Goal: Task Accomplishment & Management: Manage account settings

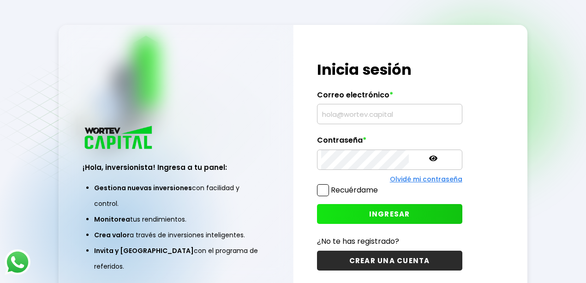
click at [358, 109] on input "text" at bounding box center [389, 113] width 137 height 19
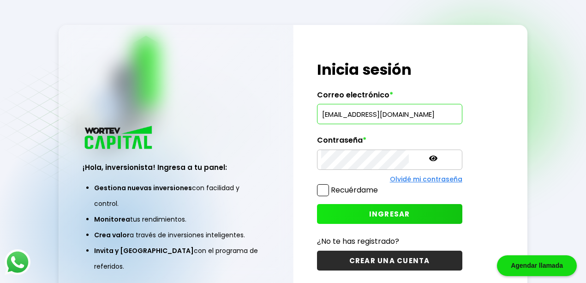
scroll to position [0, 7]
type input "eleduardo2023@outlook.com"
click at [429, 158] on icon at bounding box center [433, 159] width 8 height 6
click at [373, 215] on span "INGRESAR" at bounding box center [389, 214] width 41 height 10
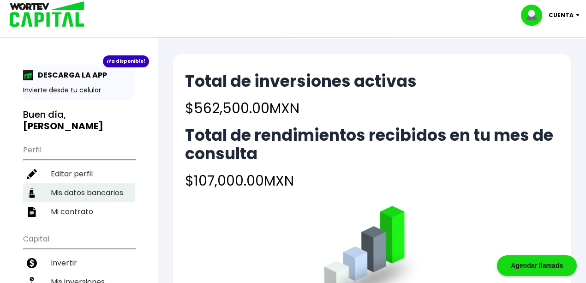
click at [98, 183] on li "Mis datos bancarios" at bounding box center [79, 192] width 112 height 19
select select "Nu Bank"
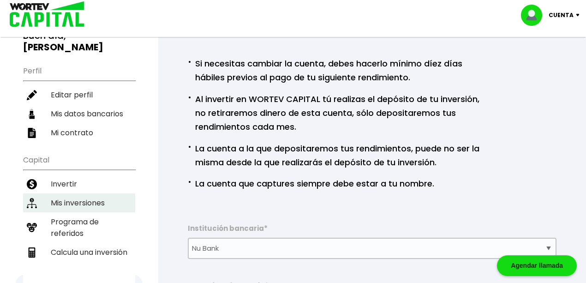
scroll to position [90, 0]
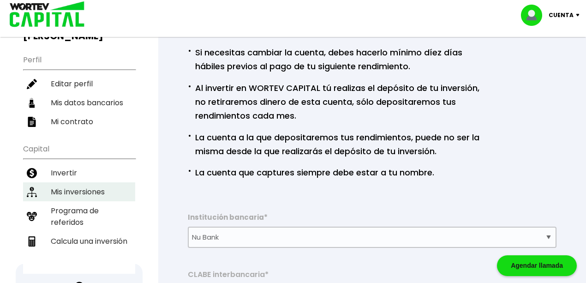
click at [89, 182] on li "Mis inversiones" at bounding box center [79, 191] width 112 height 19
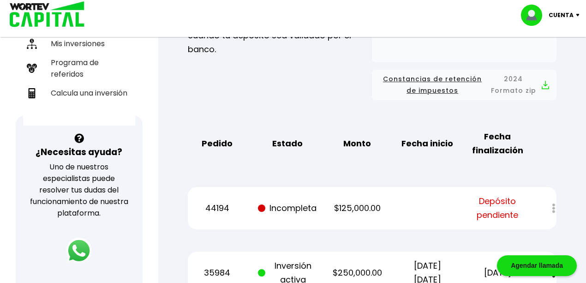
scroll to position [307, 0]
